Goal: Navigation & Orientation: Find specific page/section

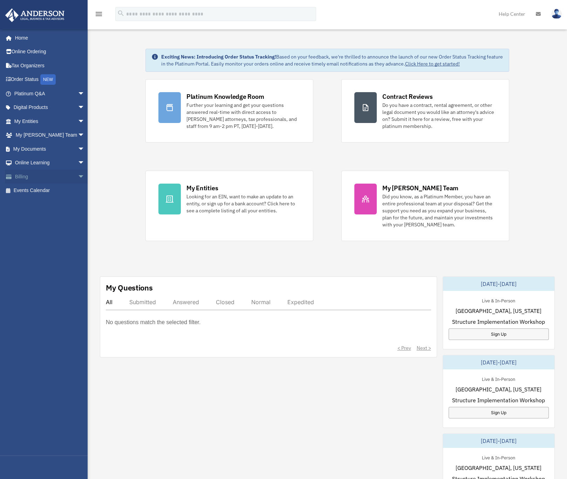
click at [44, 178] on link "Billing arrow_drop_down" at bounding box center [50, 177] width 90 height 14
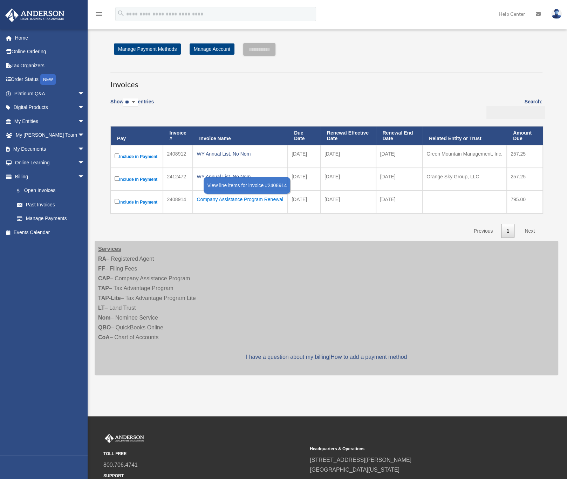
click at [240, 197] on div "Company Assistance Program Renewal" at bounding box center [240, 199] width 87 height 10
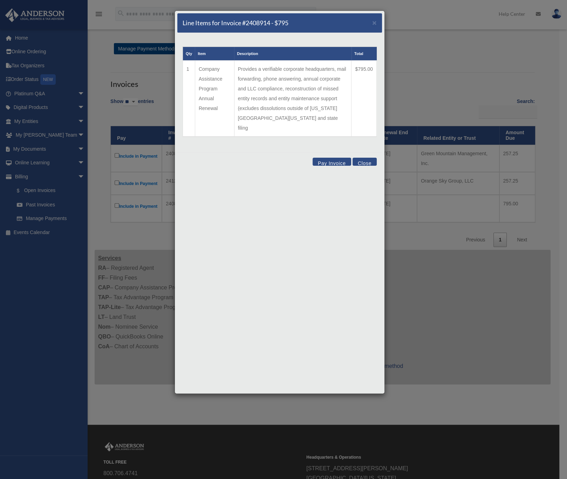
click at [364, 158] on button "Close" at bounding box center [365, 162] width 24 height 8
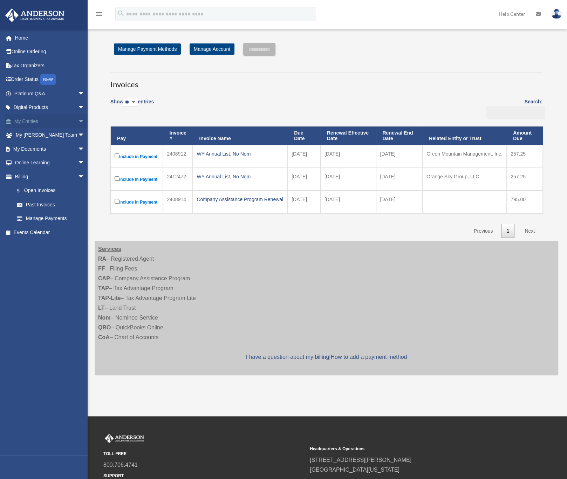
click at [67, 125] on link "My Entities arrow_drop_down" at bounding box center [50, 121] width 90 height 14
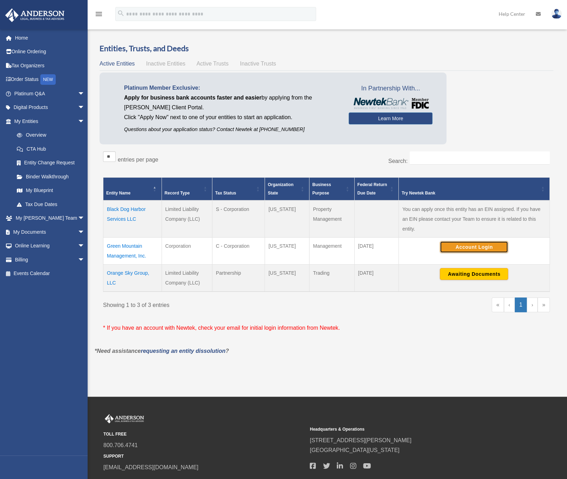
click at [464, 245] on button "Account Login" at bounding box center [474, 247] width 68 height 12
